Goal: Find contact information: Find contact information

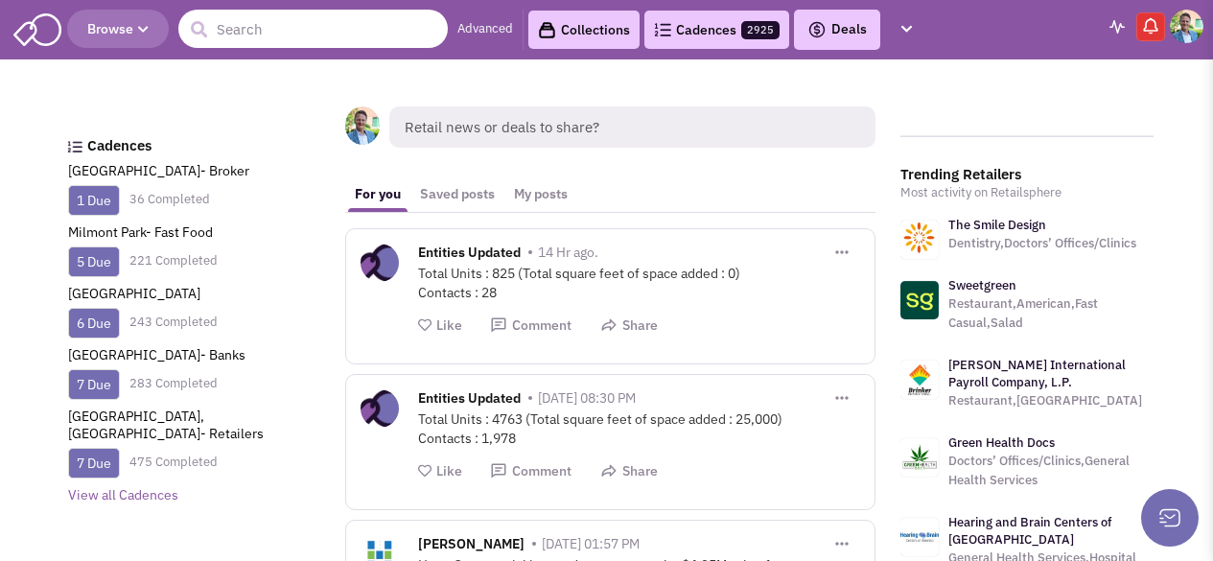
click at [246, 32] on input "text" at bounding box center [313, 29] width 270 height 38
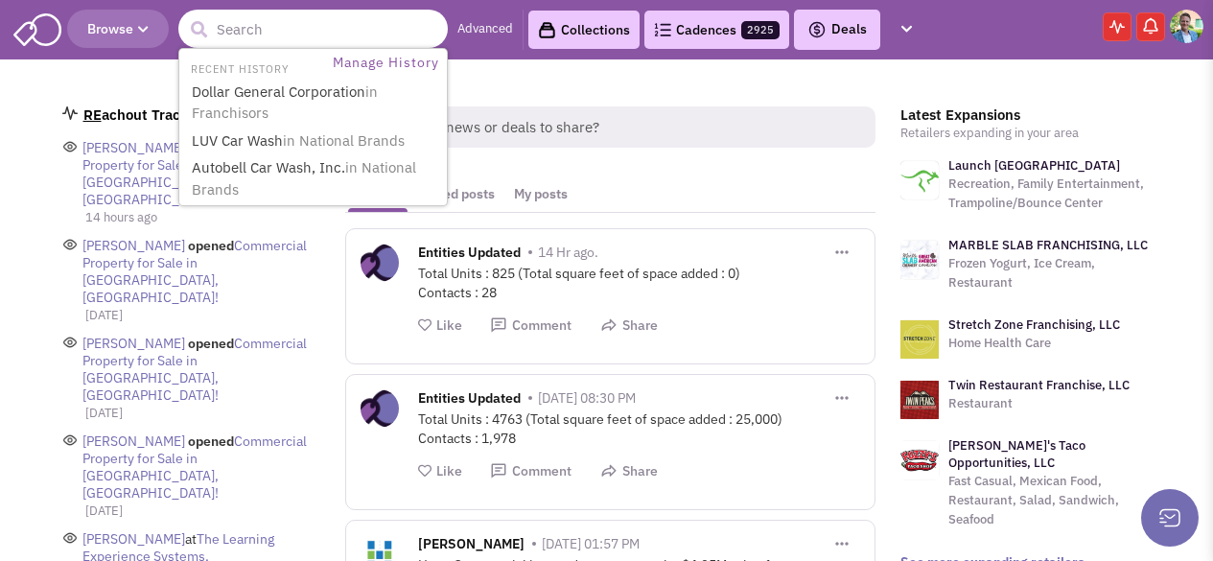
paste input "[PERSON_NAME][EMAIL_ADDRESS][PERSON_NAME][DOMAIN_NAME]"
type input "[PERSON_NAME][EMAIL_ADDRESS][PERSON_NAME][DOMAIN_NAME]"
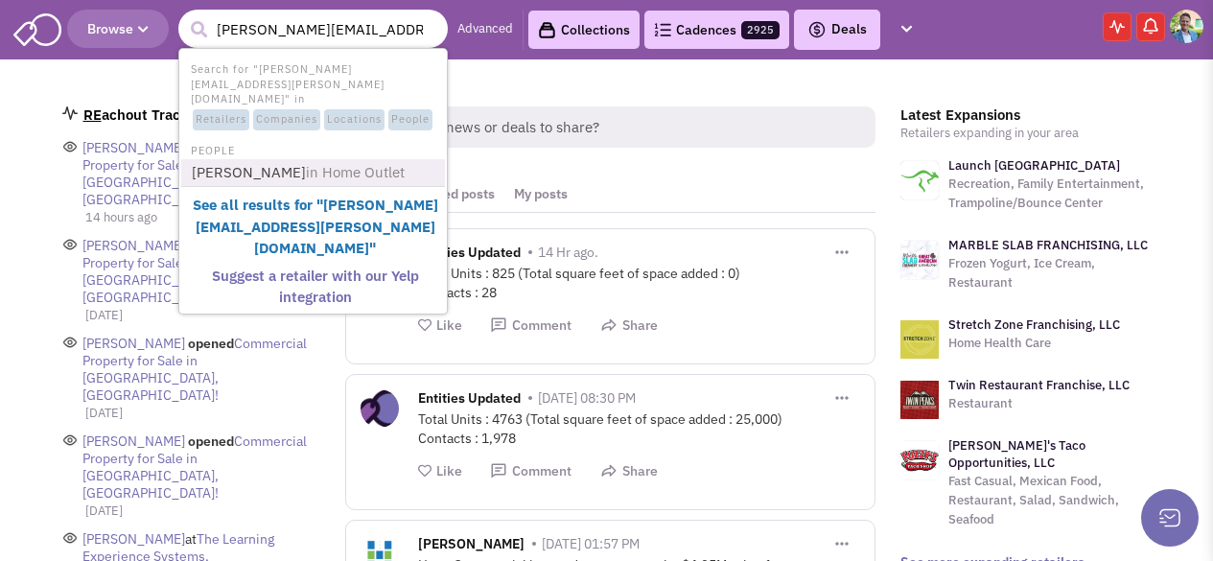
click at [306, 163] on span "in Home Outlet" at bounding box center [355, 172] width 99 height 18
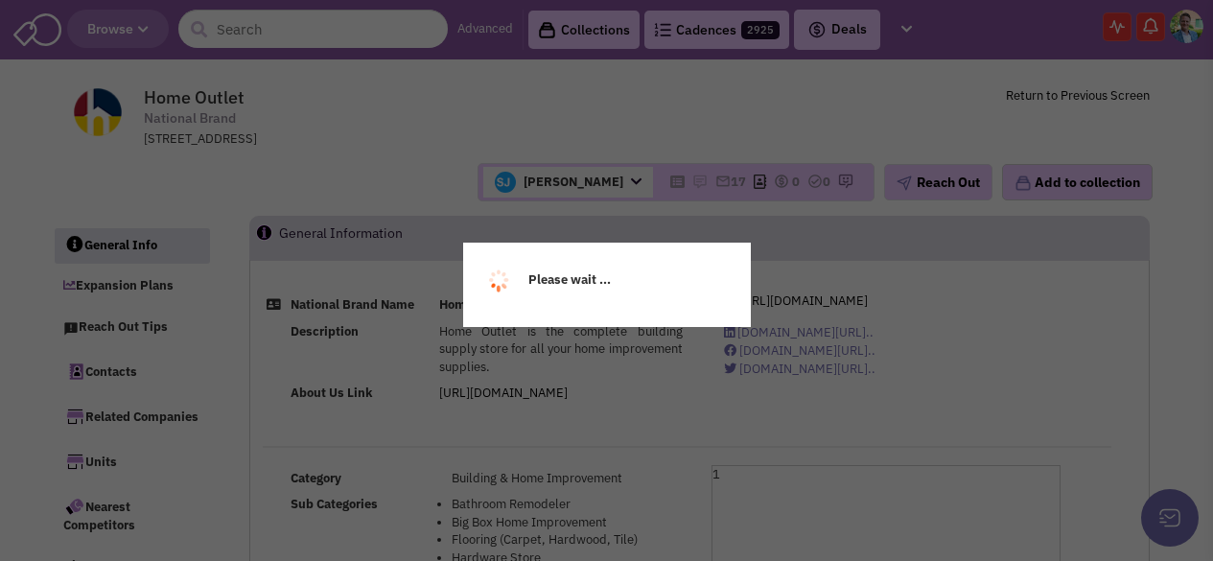
select select
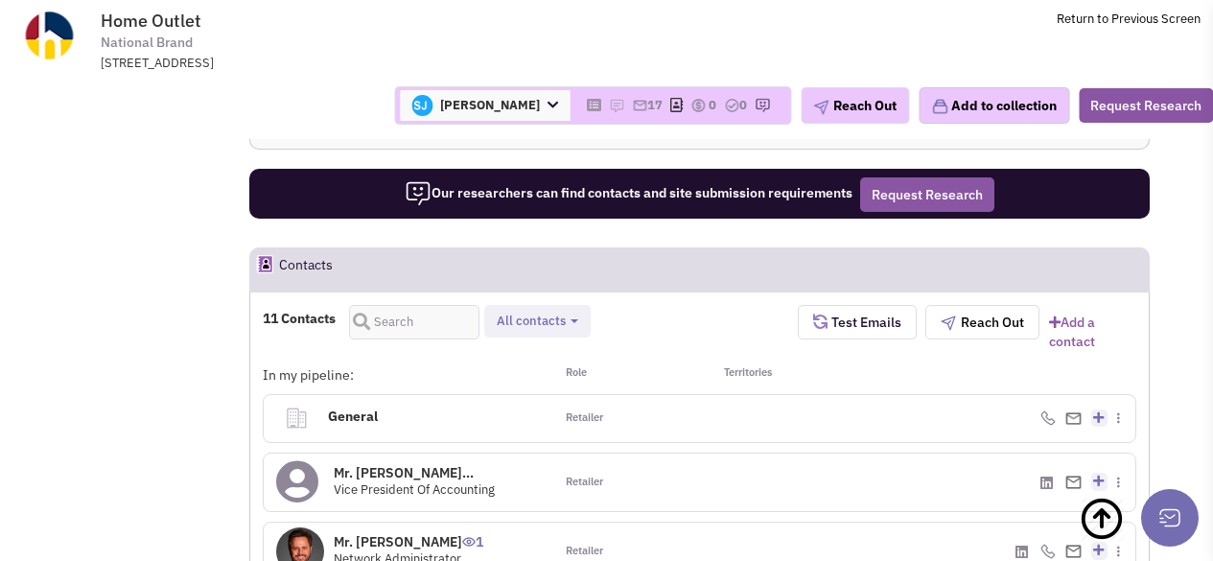
scroll to position [1582, 0]
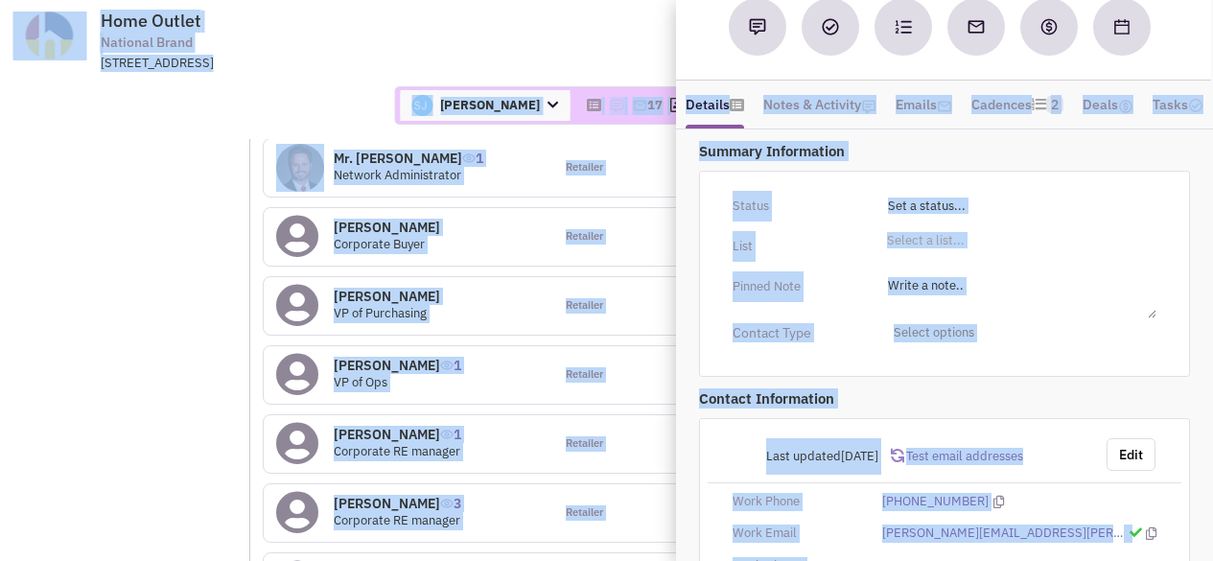
scroll to position [0, 0]
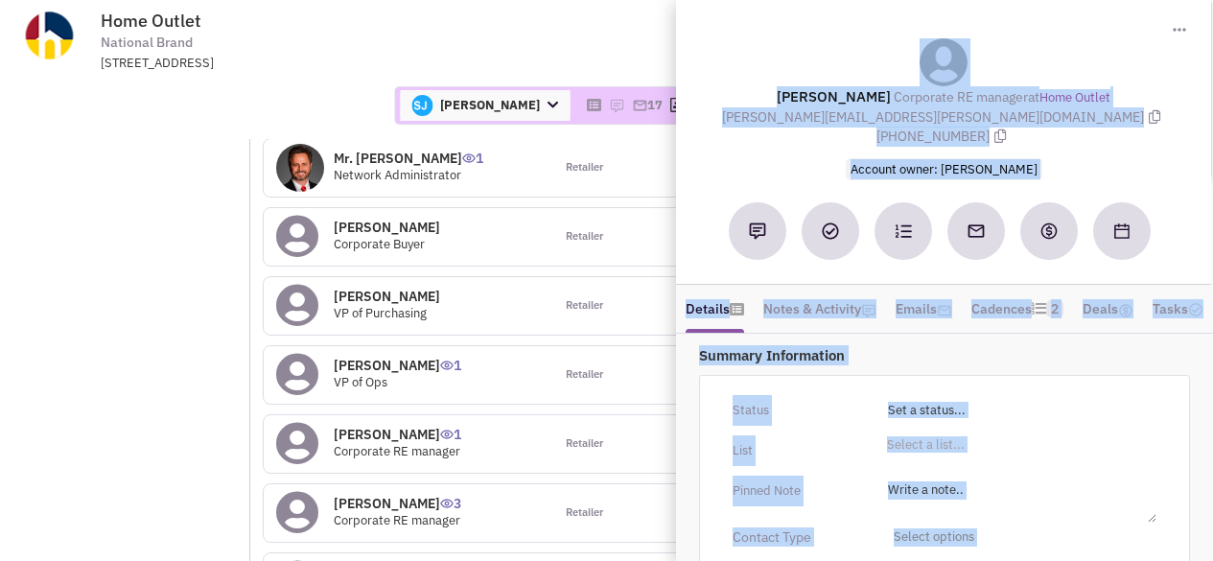
drag, startPoint x: 917, startPoint y: 488, endPoint x: 776, endPoint y: 44, distance: 466.0
click at [776, 44] on div "Toggle Dropdown Remove this contact Download contact card (.vcf) [PERSON_NAME] …" at bounding box center [944, 459] width 537 height 921
copy div "[PERSON_NAME] Corporate RE manager at Home Outlet [PERSON_NAME][EMAIL_ADDRESS][…"
